Goal: Obtain resource: Obtain resource

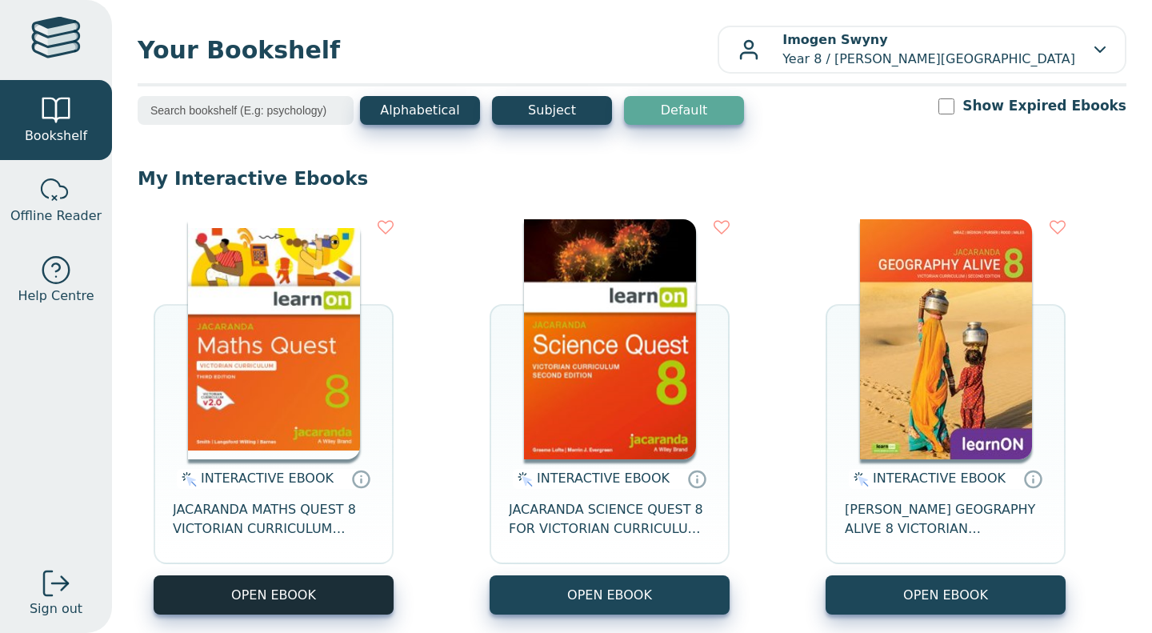
click at [300, 593] on button "OPEN EBOOK" at bounding box center [274, 594] width 240 height 39
click at [314, 590] on button "OPEN EBOOK" at bounding box center [274, 594] width 240 height 39
